Goal: Transaction & Acquisition: Obtain resource

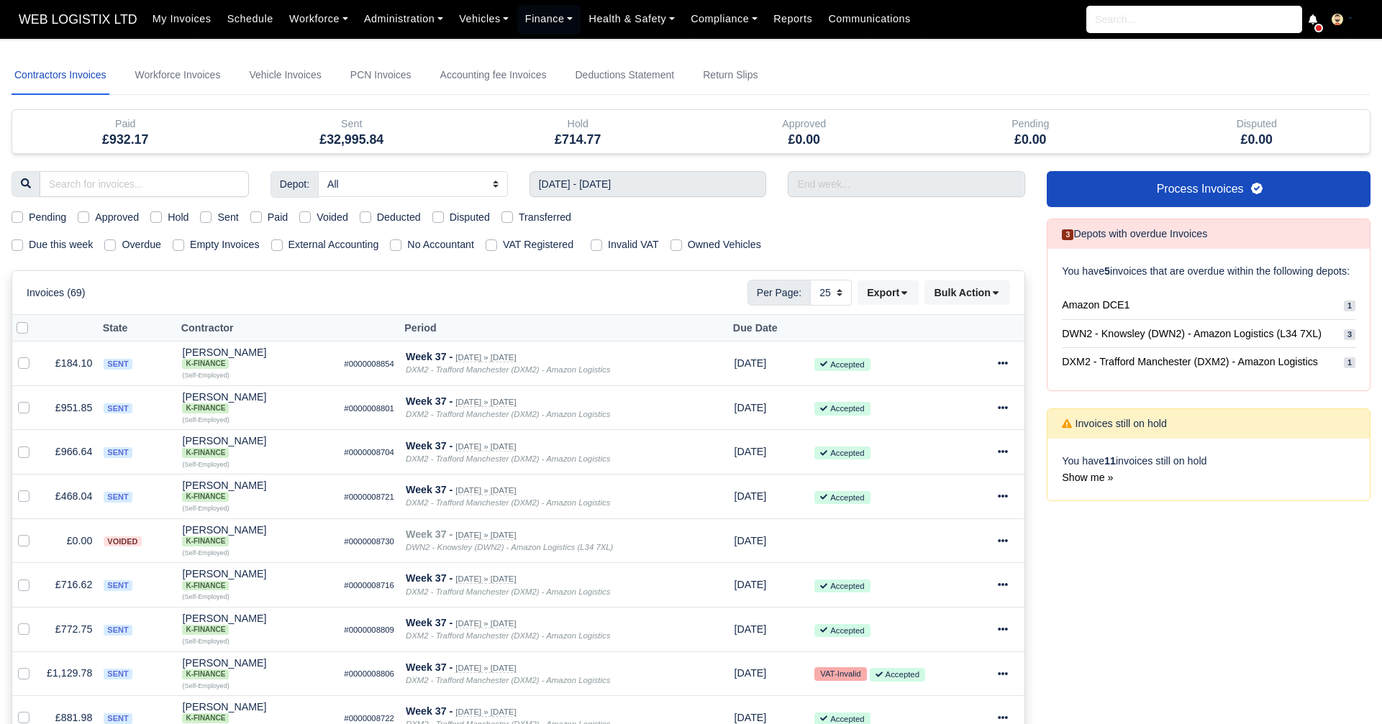
select select "25"
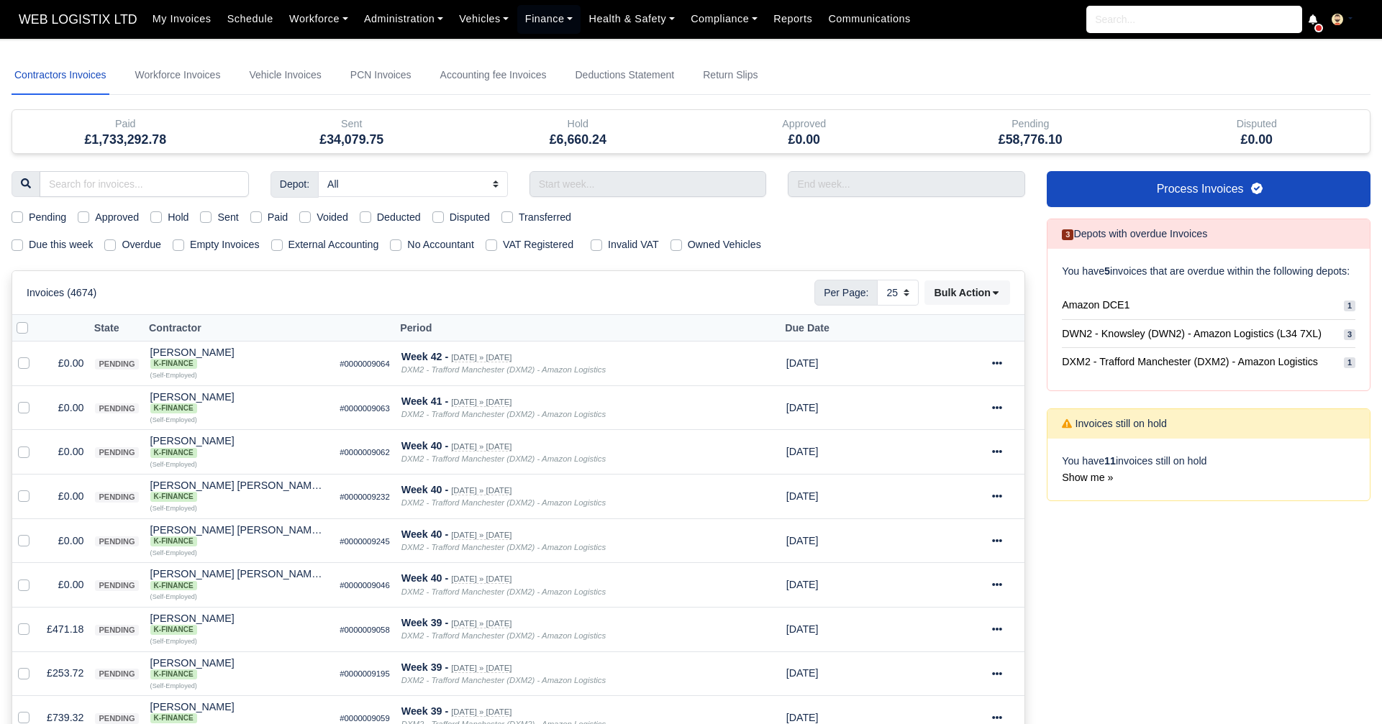
select select "25"
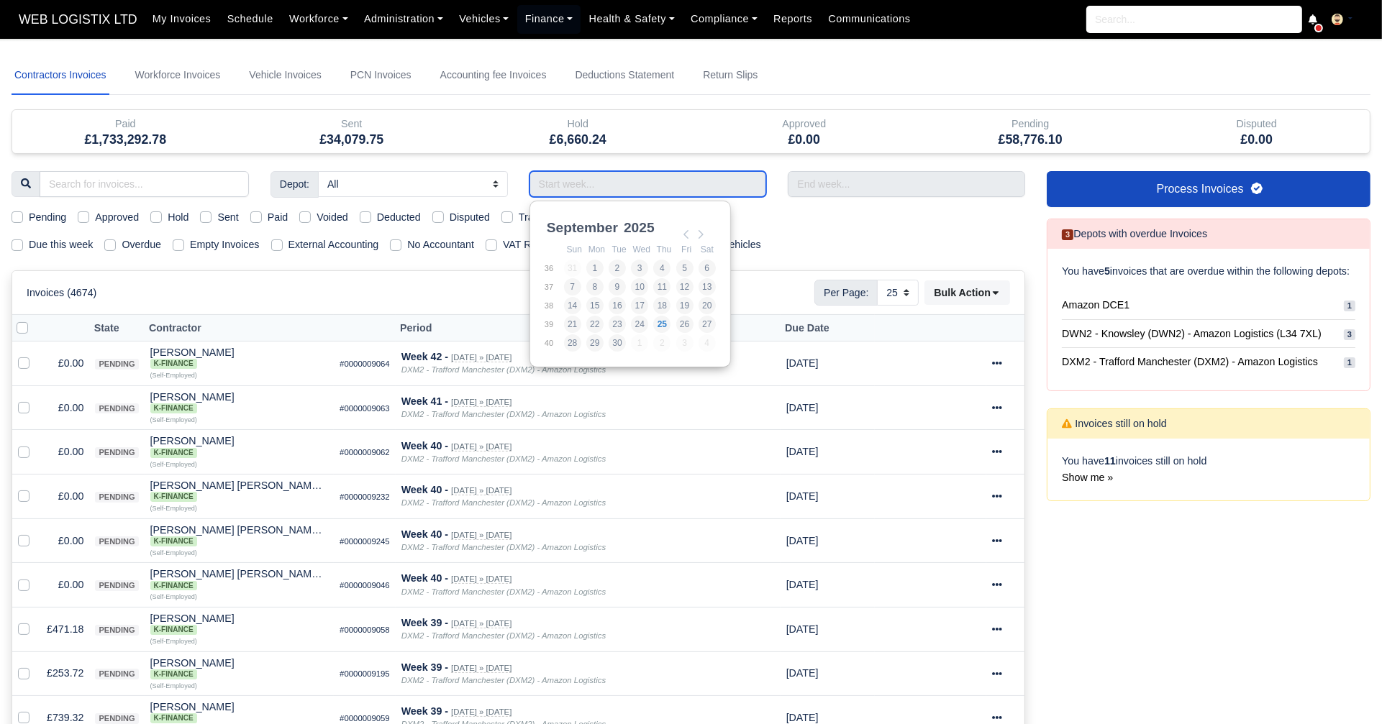
click at [650, 194] on input "Use the arrow keys to pick a date" at bounding box center [647, 184] width 237 height 26
type input "14/09/2025 - 20/09/2025"
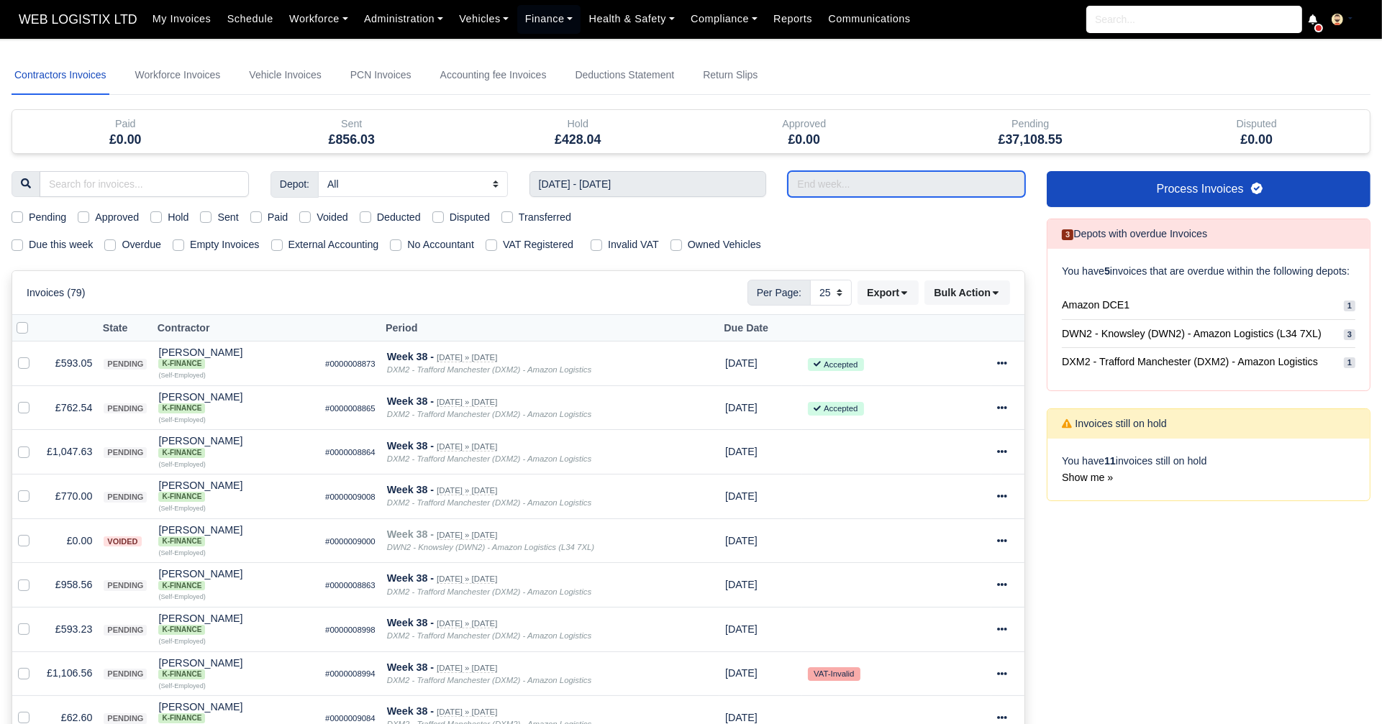
click at [813, 190] on input "text" at bounding box center [906, 184] width 237 height 26
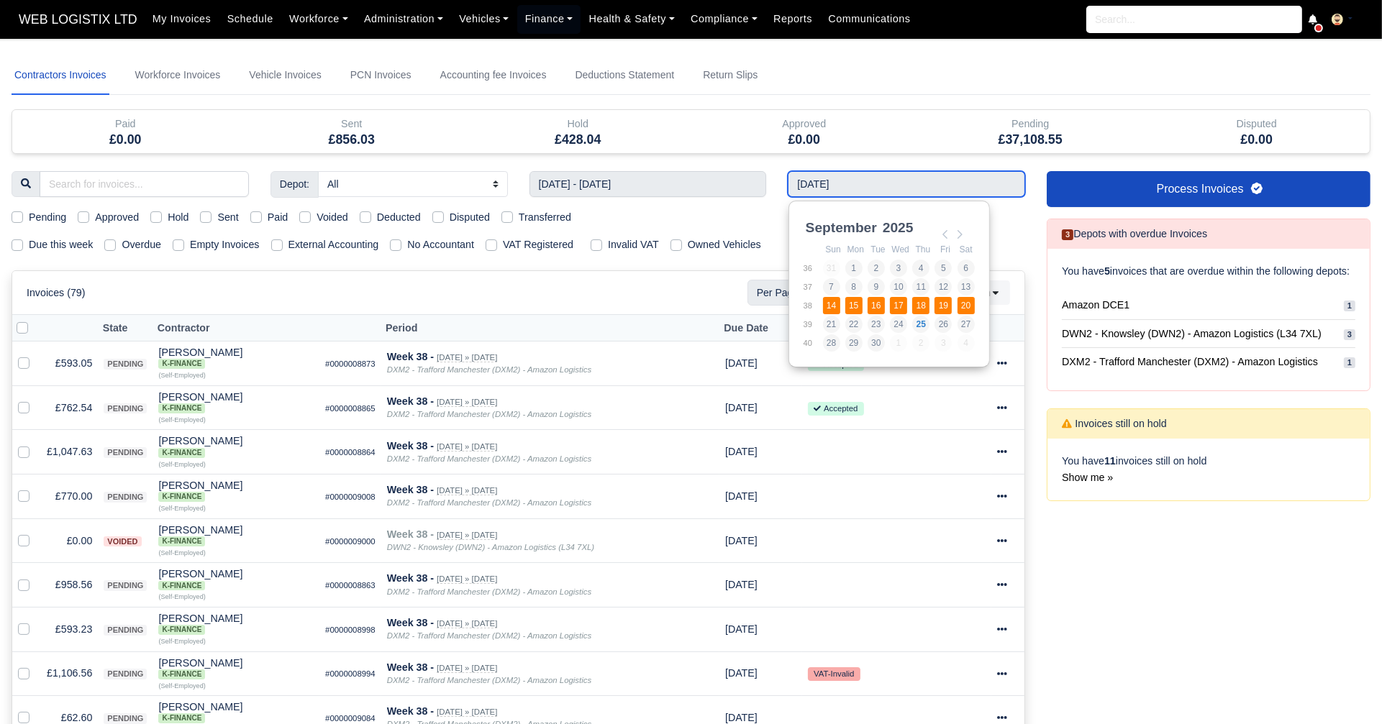
type input "14/09/2025 - 20/09/2025"
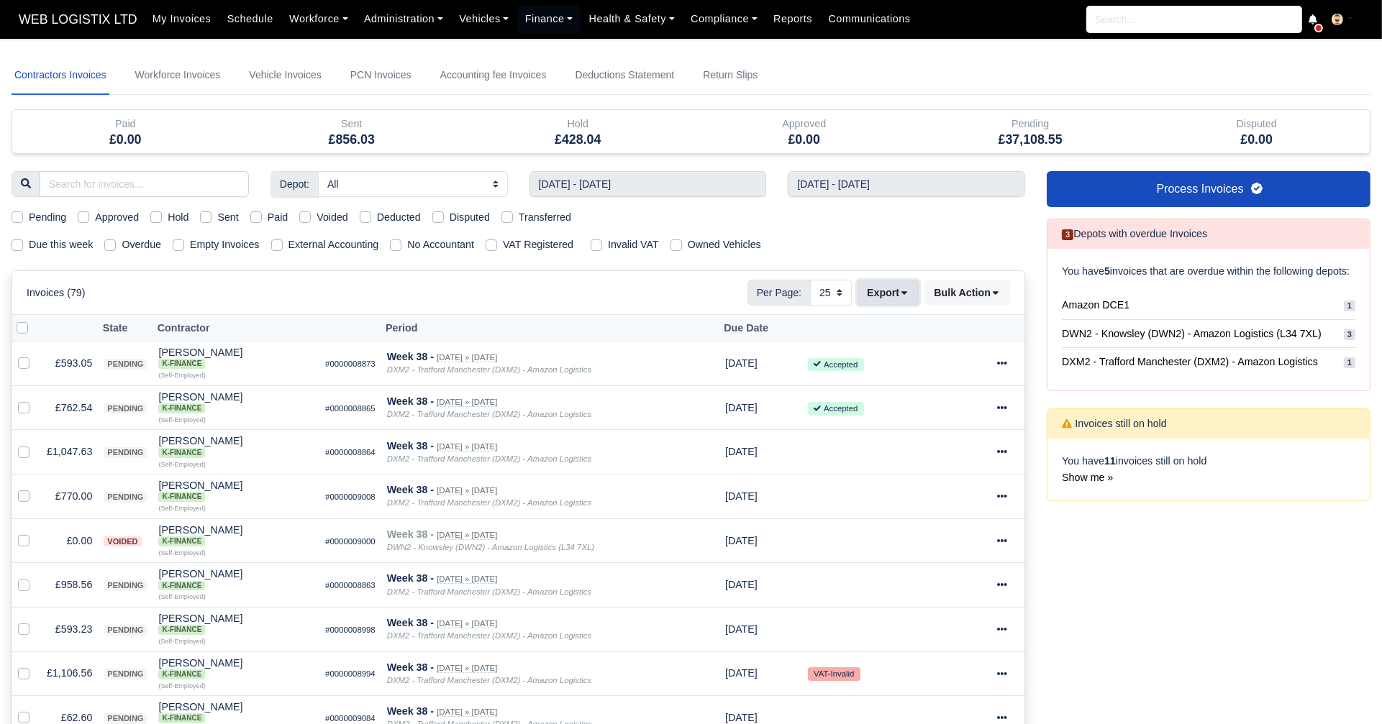
click at [896, 282] on button "Export" at bounding box center [888, 293] width 61 height 24
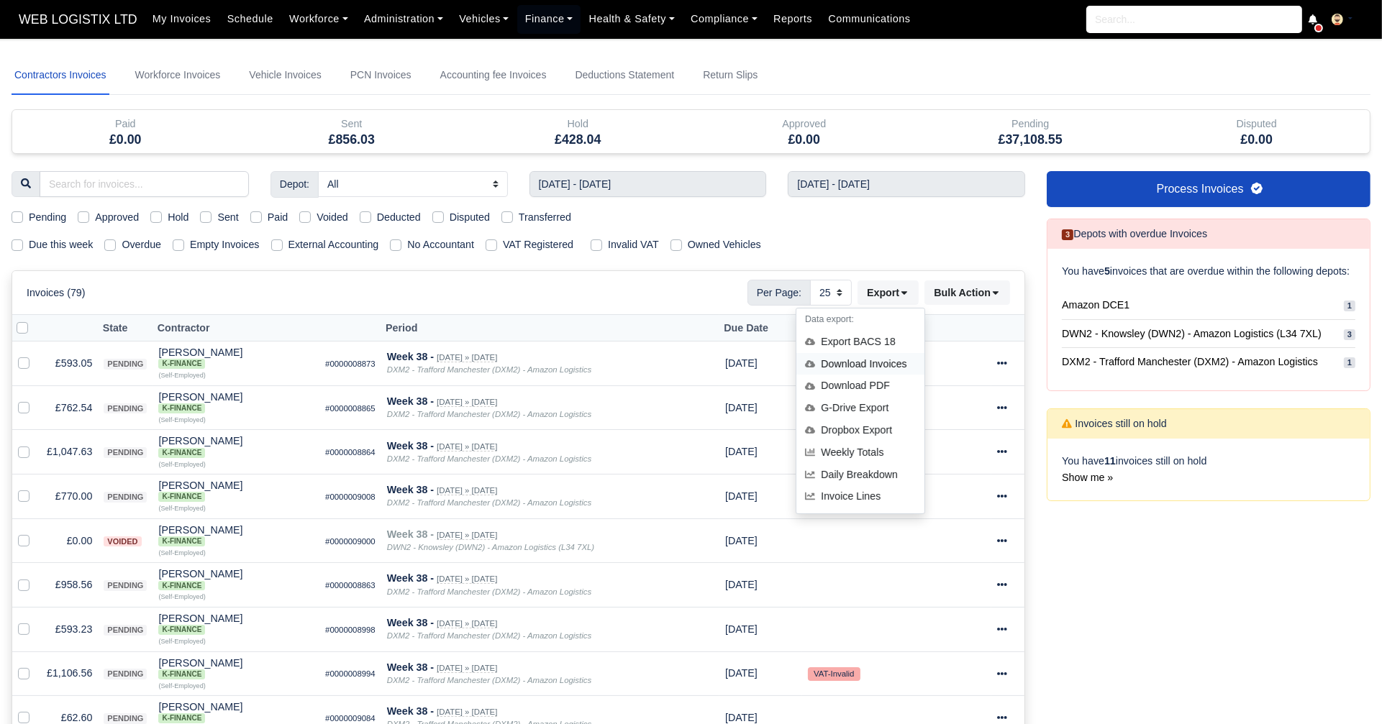
click at [888, 359] on div "Download Invoices" at bounding box center [860, 364] width 128 height 22
